Goal: Transaction & Acquisition: Subscribe to service/newsletter

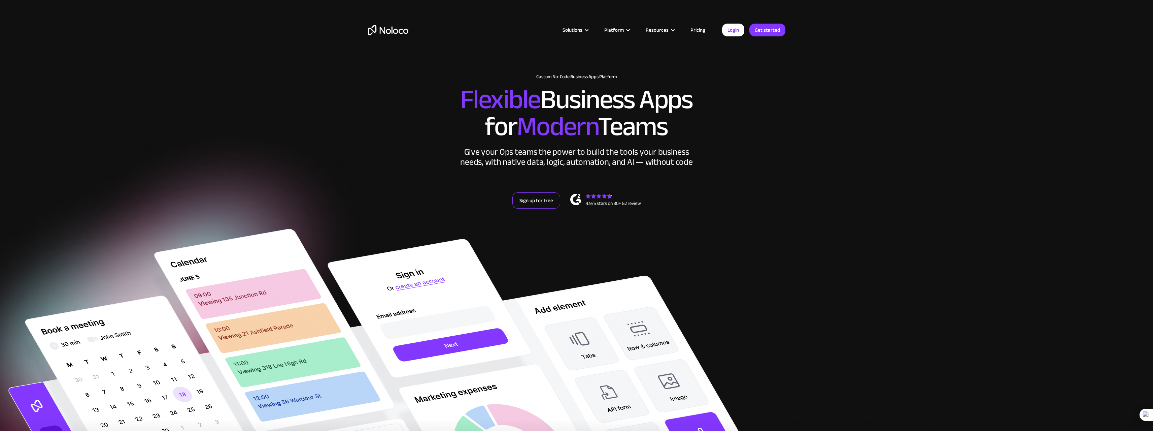
drag, startPoint x: 0, startPoint y: 0, endPoint x: 528, endPoint y: 200, distance: 564.3
click at [528, 200] on link "Sign up for free" at bounding box center [536, 200] width 48 height 16
click at [761, 31] on link "Get started" at bounding box center [767, 30] width 36 height 13
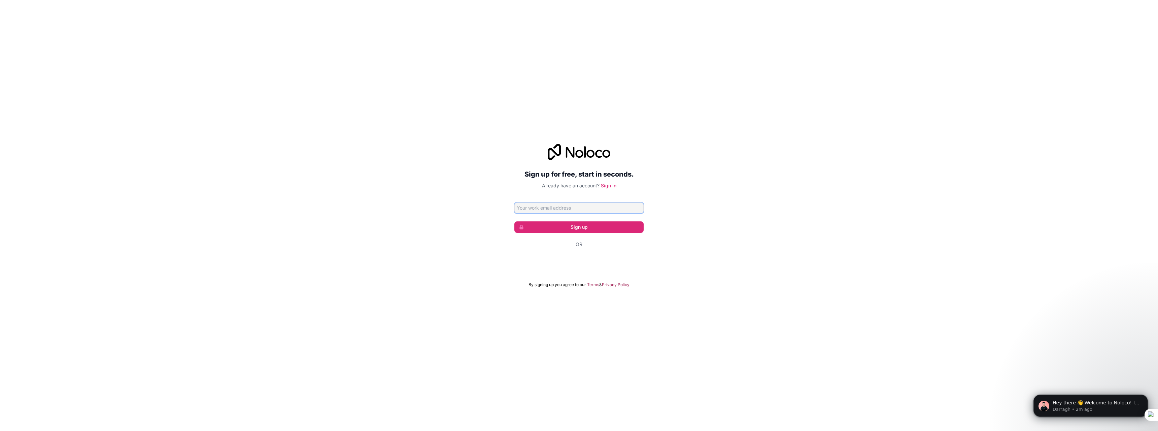
click at [556, 208] on input "Email address" at bounding box center [578, 207] width 129 height 11
drag, startPoint x: 556, startPoint y: 208, endPoint x: 545, endPoint y: 207, distance: 10.1
click at [545, 207] on input "Email address" at bounding box center [578, 207] width 129 height 11
type input "ne"
click at [537, 191] on div "Sign up for free, start in seconds. Already have an account? Sign in ne Sign up…" at bounding box center [578, 215] width 129 height 143
